Goal: Obtain resource: Download file/media

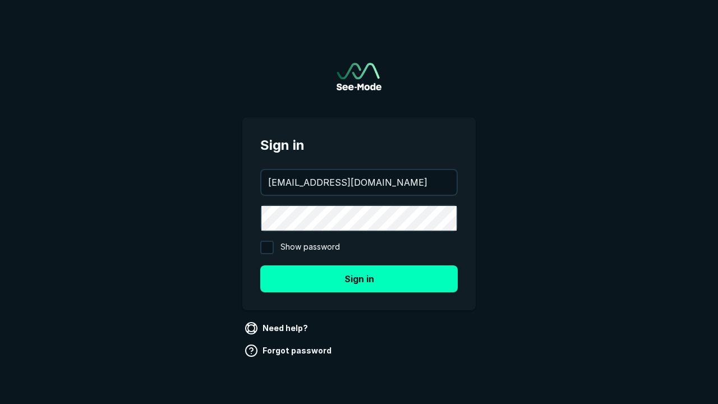
type input "[EMAIL_ADDRESS][DOMAIN_NAME]"
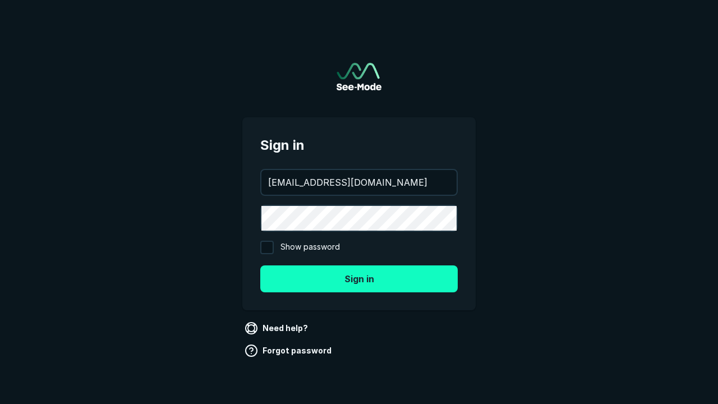
click at [359, 278] on button "Sign in" at bounding box center [358, 278] width 197 height 27
